Goal: Check status: Check status

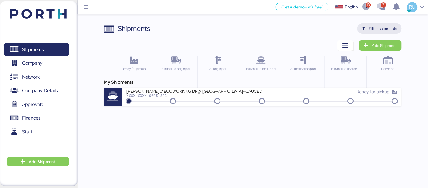
click at [377, 32] on span "Filter shipments" at bounding box center [379, 29] width 35 height 8
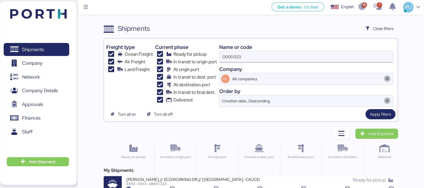
click at [273, 53] on input "O0051323" at bounding box center [305, 56] width 173 height 11
paste input "OOLU8899364310"
type input "OOLU8899364310"
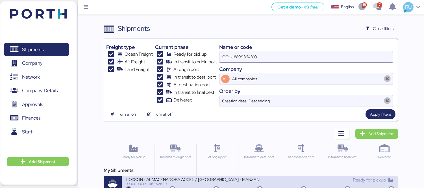
click at [231, 178] on div "LOXSON - ALMACENADORA ACCEL / [GEOGRAPHIC_DATA] - MANZANILLO / MBL: OOLU8899364…" at bounding box center [192, 178] width 133 height 5
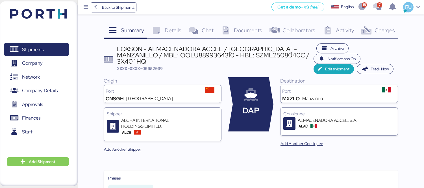
click at [373, 30] on div "Charges 0" at bounding box center [377, 30] width 41 height 15
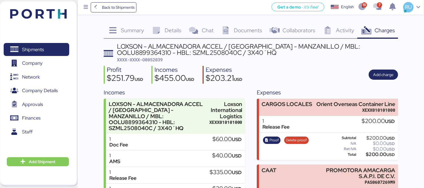
click at [245, 29] on span "Documents" at bounding box center [248, 30] width 28 height 7
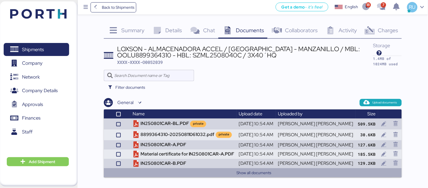
click at [248, 176] on button "Show all documents" at bounding box center [254, 172] width 287 height 7
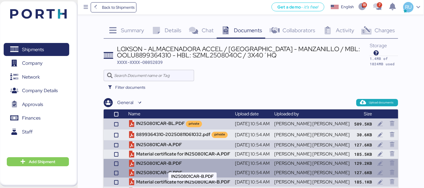
scroll to position [25, 0]
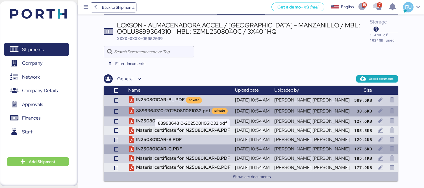
click at [189, 108] on td "8899364310-20250811061032.pdf private" at bounding box center [179, 111] width 107 height 11
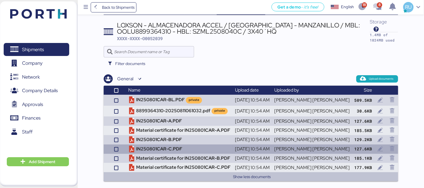
click at [33, 18] on img at bounding box center [38, 14] width 56 height 10
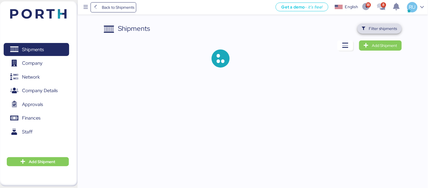
click at [381, 28] on span "Filter shipments" at bounding box center [383, 28] width 28 height 7
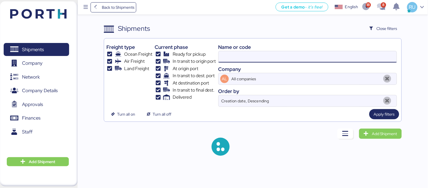
click at [325, 55] on input at bounding box center [308, 56] width 178 height 11
paste input "OOLU8899338700"
type input "OOLU8899338700"
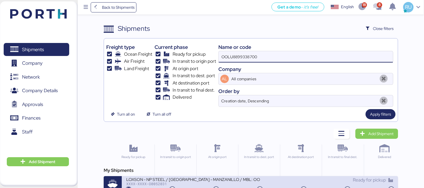
click at [201, 181] on div "LOXSON - NP STEEL / [GEOGRAPHIC_DATA] - MANZANILLO / MBL: OOLU8899338700 - HBL:…" at bounding box center [192, 178] width 133 height 5
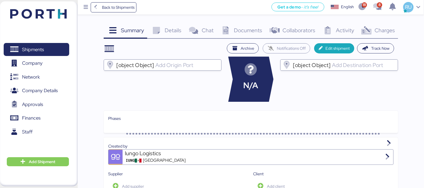
click at [391, 24] on div "Charges 0" at bounding box center [377, 30] width 41 height 15
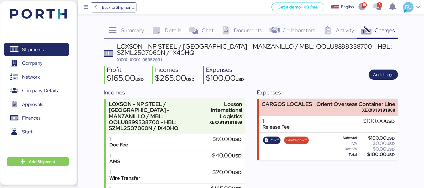
click at [244, 27] on span "Documents" at bounding box center [248, 30] width 28 height 7
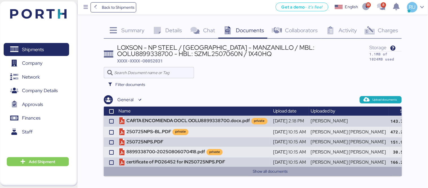
click at [252, 170] on button "Show all documents" at bounding box center [270, 171] width 319 height 7
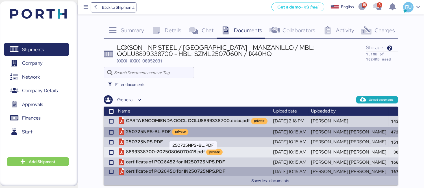
click at [154, 135] on td "250725NPS-BL.PDF private" at bounding box center [193, 131] width 155 height 11
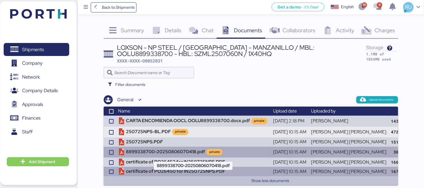
click at [166, 153] on td "8899338700-20250806070418.pdf private" at bounding box center [193, 151] width 155 height 11
